Goal: Find specific page/section: Find specific page/section

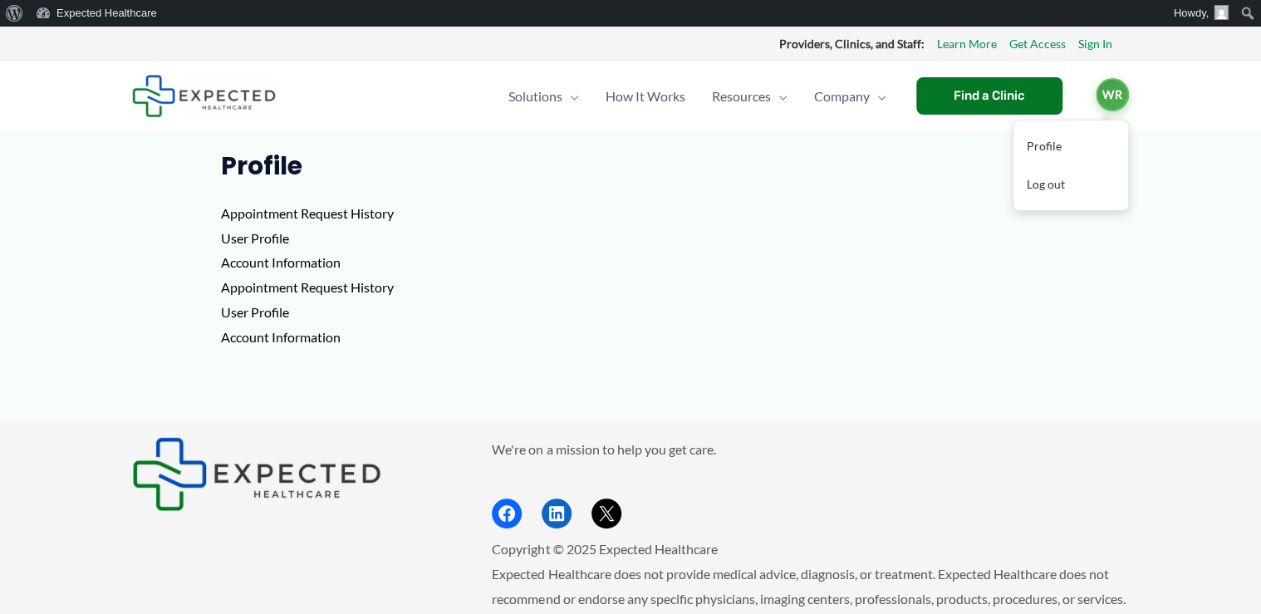
click at [1113, 93] on span "WR" at bounding box center [1112, 94] width 33 height 33
click at [1058, 151] on link "Profile" at bounding box center [1070, 146] width 115 height 38
click at [326, 217] on p "Appointment Request History User Profile Account Information Appointment Reques…" at bounding box center [631, 275] width 820 height 148
click at [452, 234] on p "Appointment Request History User Profile Account Information Appointment Reques…" at bounding box center [631, 275] width 820 height 148
click at [243, 239] on p "Appointment Request History User Profile Account Information Appointment Reques…" at bounding box center [631, 275] width 820 height 148
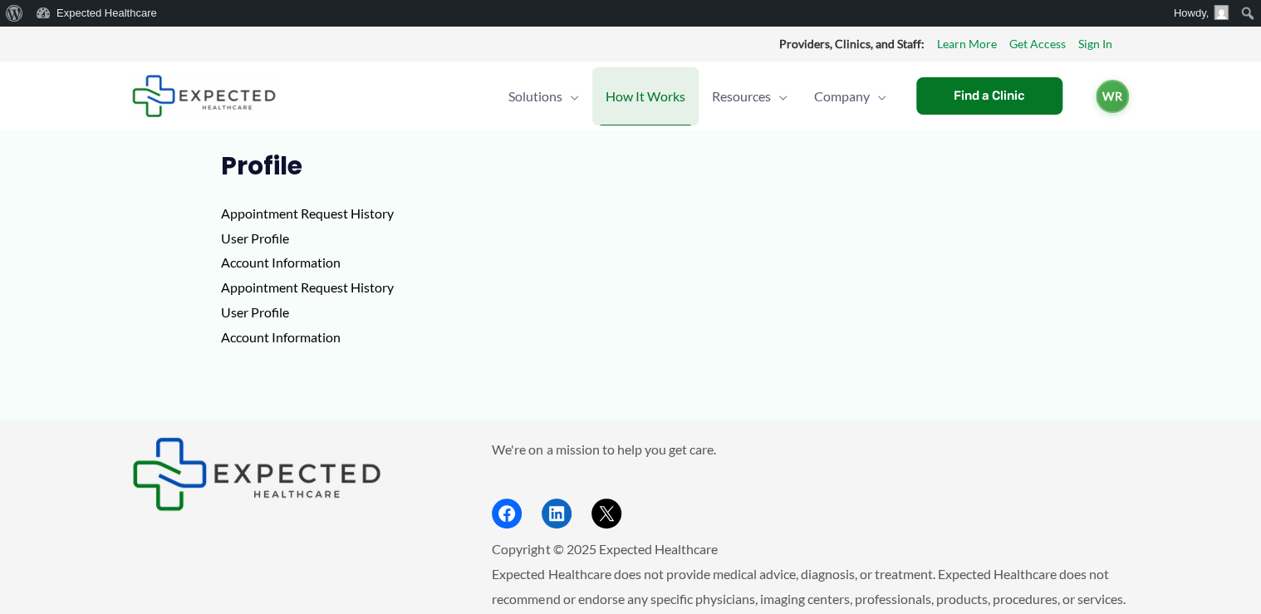
click at [631, 100] on span "How It Works" at bounding box center [645, 96] width 80 height 58
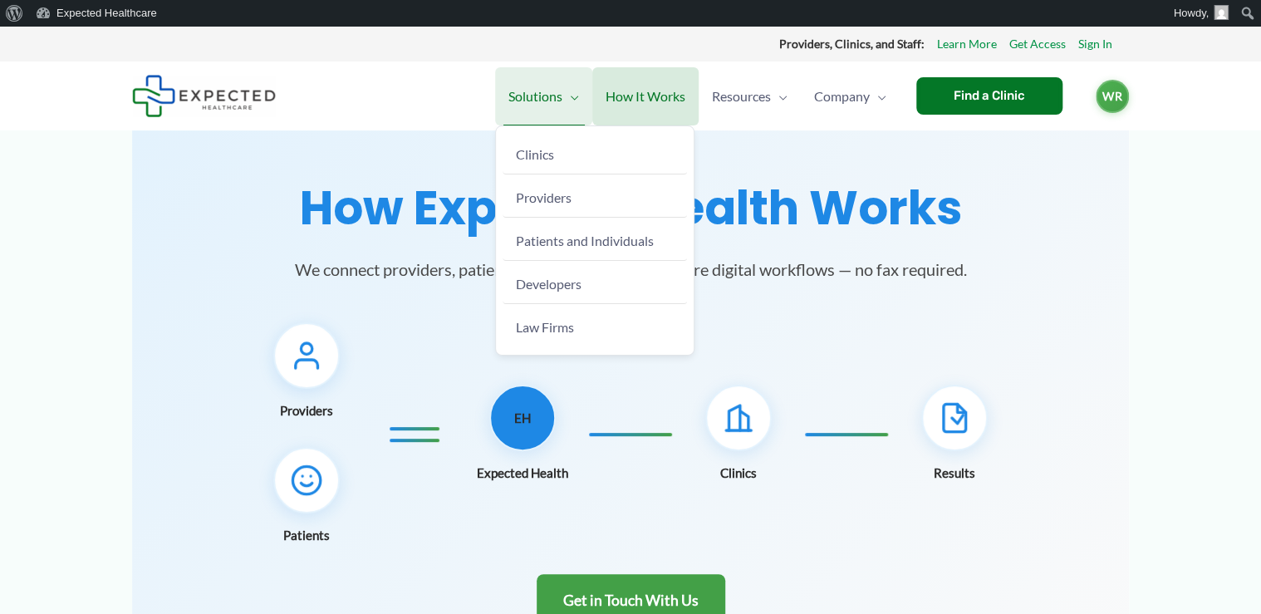
click at [534, 96] on span "Solutions" at bounding box center [535, 96] width 54 height 58
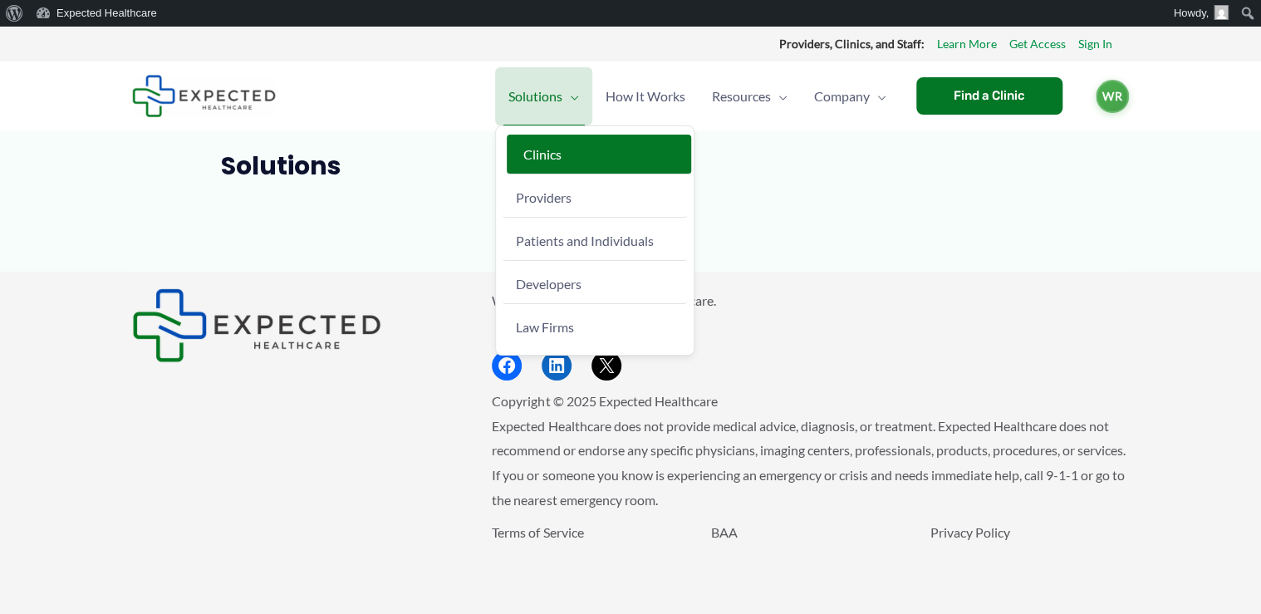
click at [542, 156] on span "Clinics" at bounding box center [542, 154] width 38 height 16
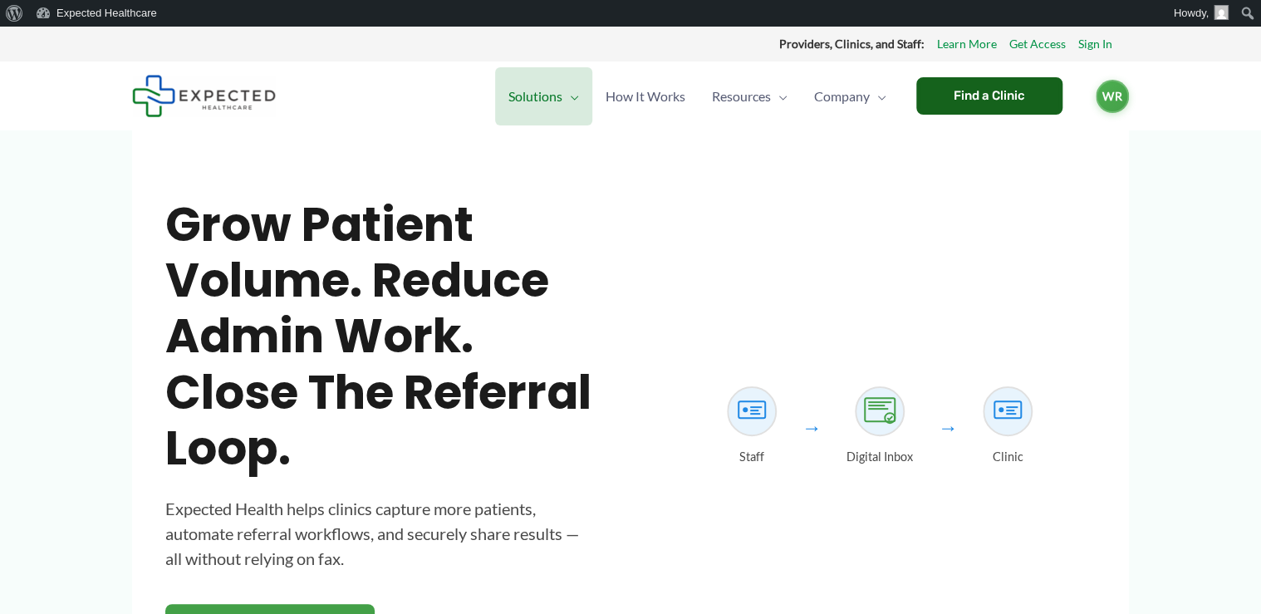
click at [969, 89] on div "Find a Clinic" at bounding box center [989, 95] width 146 height 37
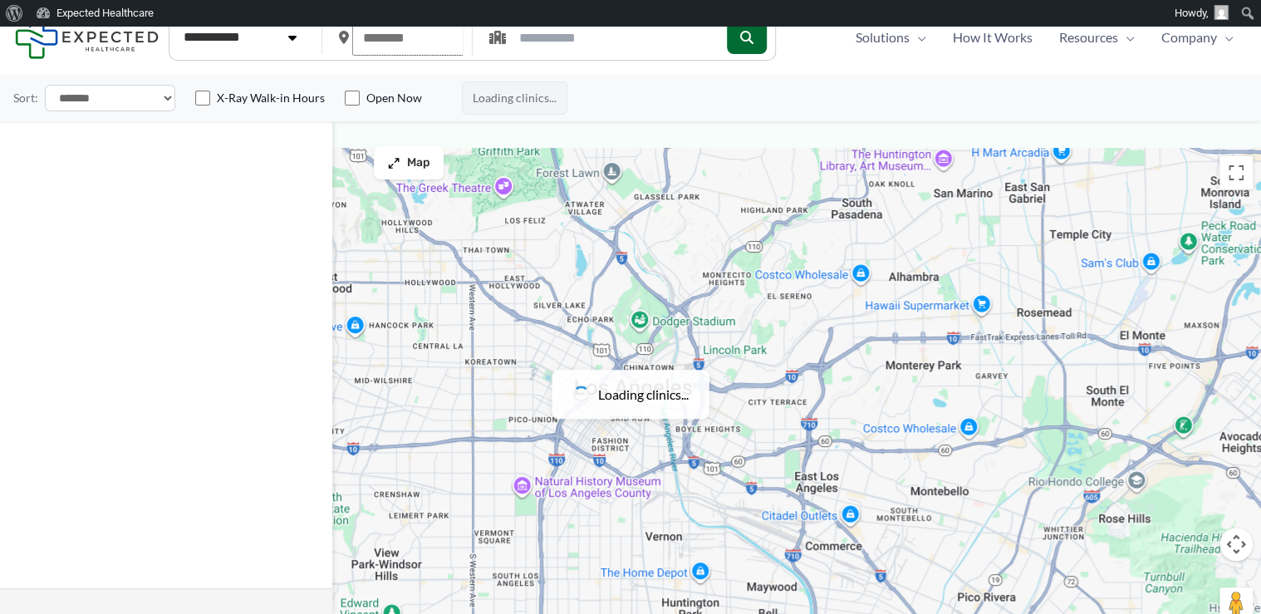
click at [412, 42] on input "text" at bounding box center [407, 38] width 111 height 36
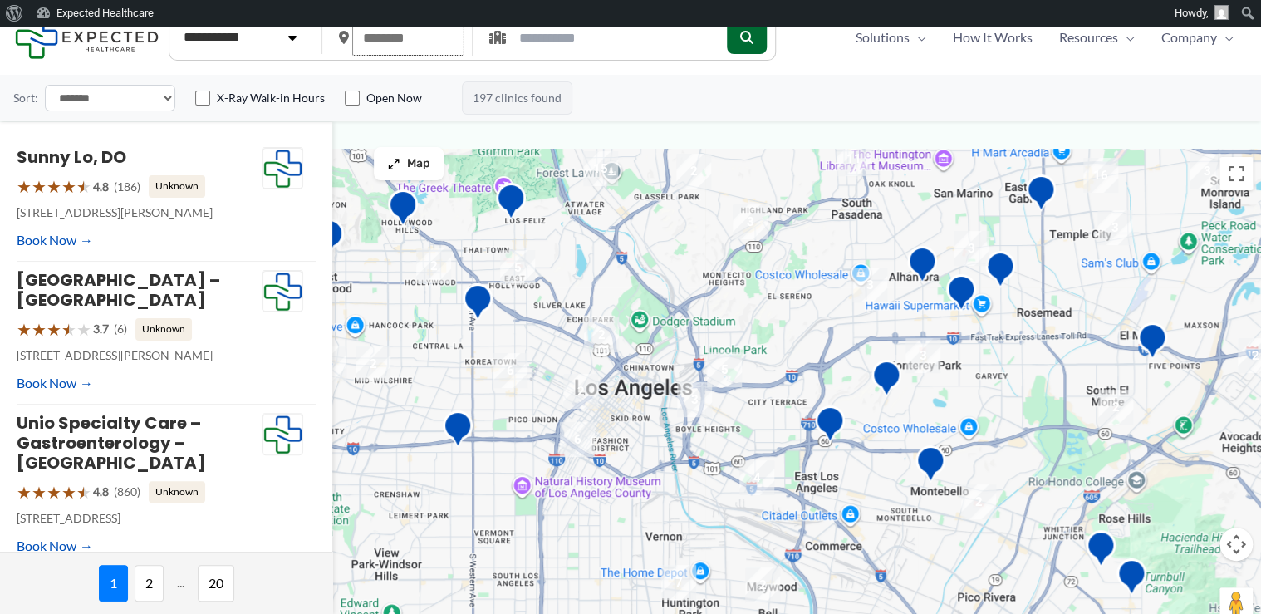
click at [400, 37] on input "text" at bounding box center [407, 38] width 111 height 36
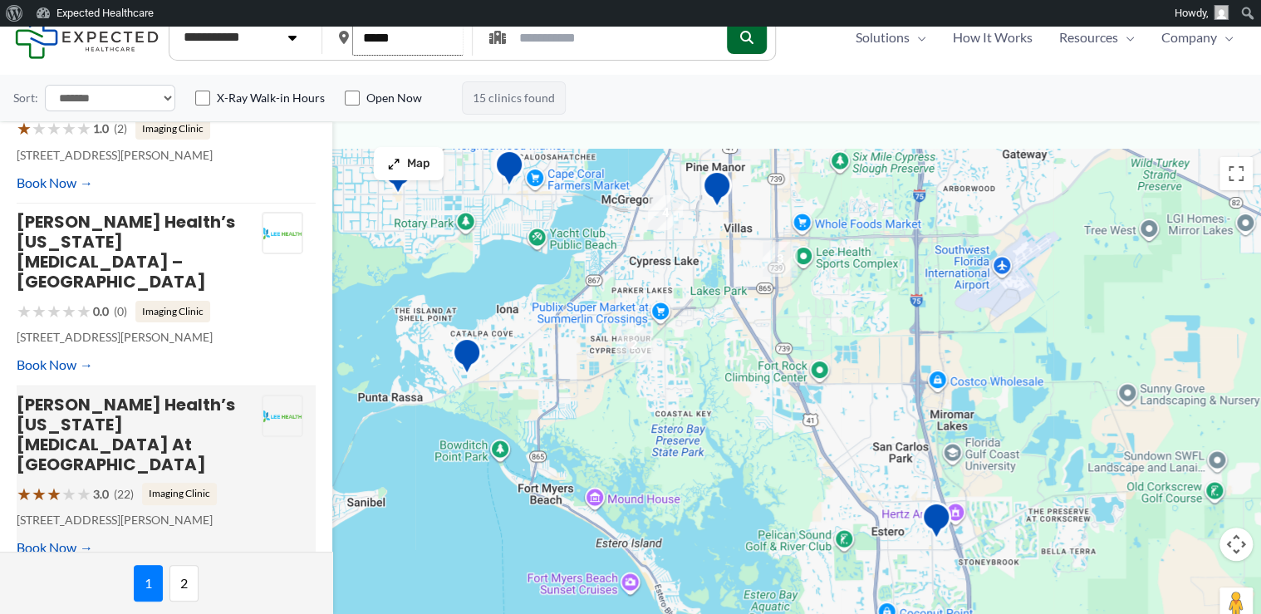
scroll to position [864, 0]
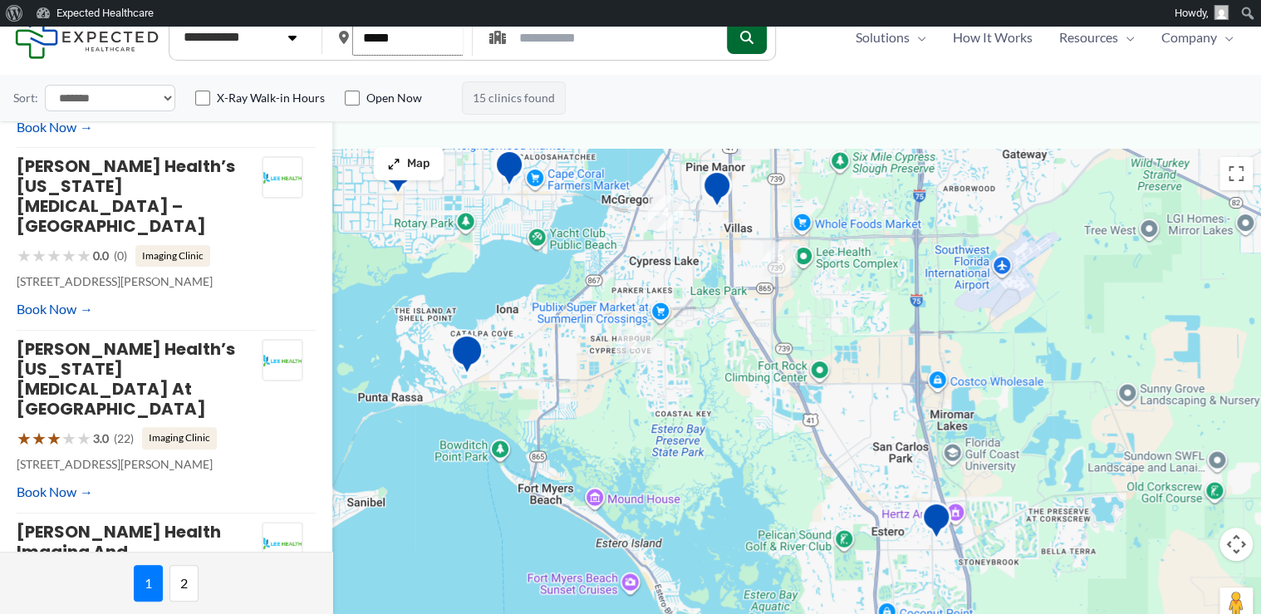
type input "*****"
click at [477, 348] on img "Lee Health&#8217;s Florida Radiology &#8211; Shell Point" at bounding box center [466, 357] width 33 height 46
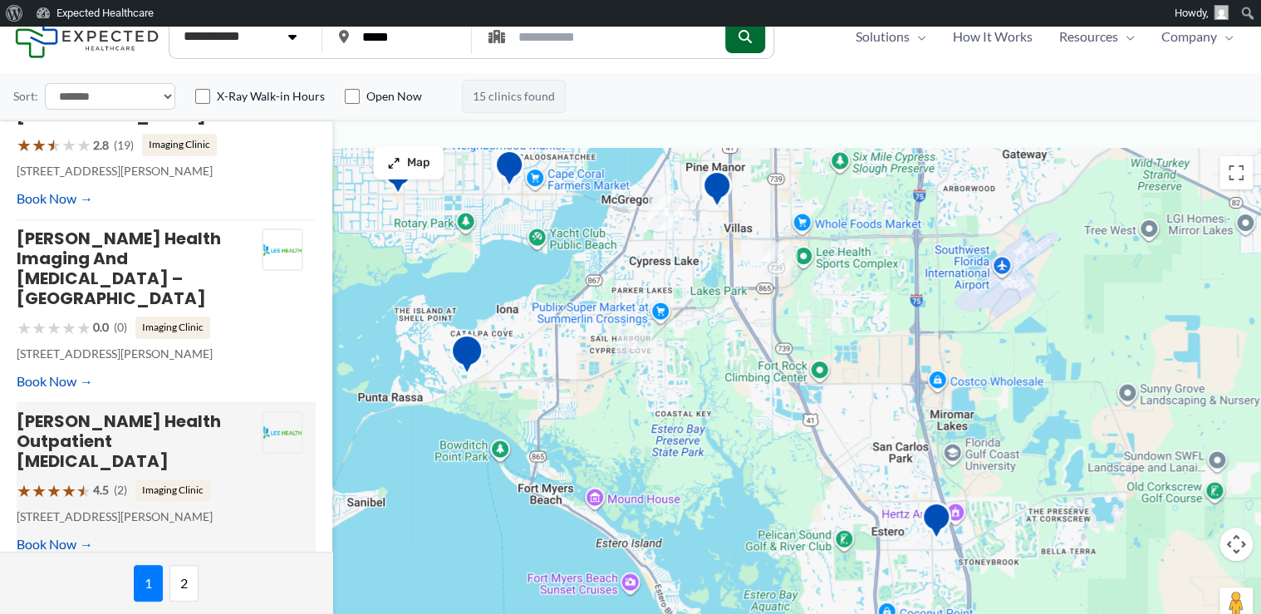
scroll to position [0, 0]
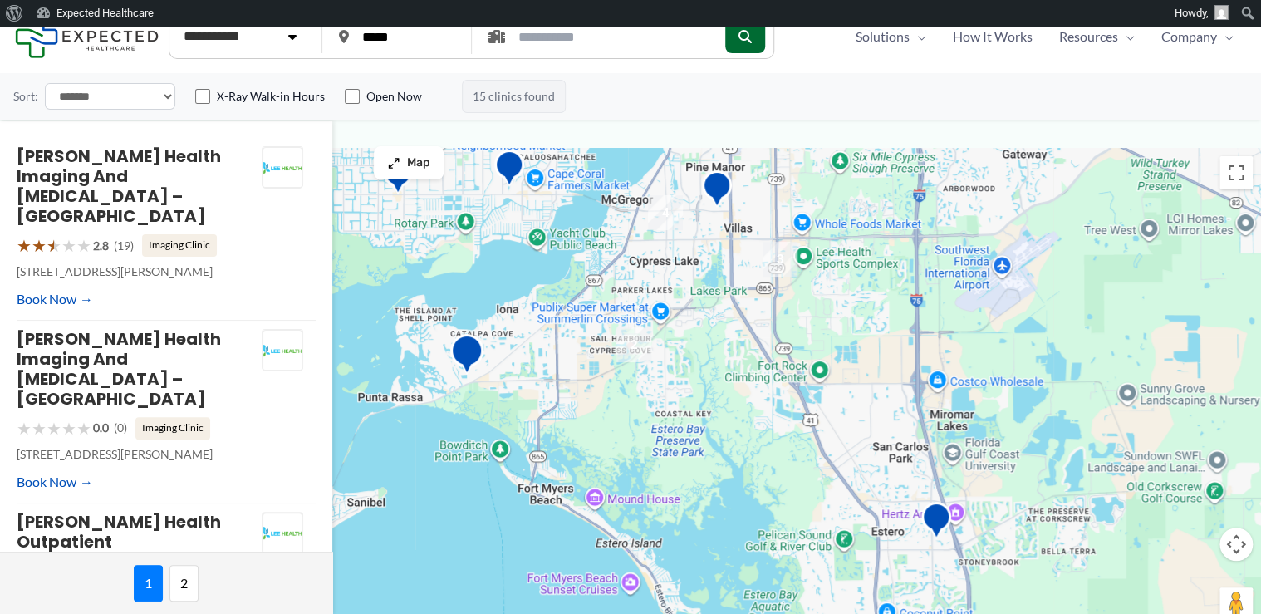
click at [635, 339] on img "2" at bounding box center [633, 344] width 35 height 35
